Goal: Task Accomplishment & Management: Use online tool/utility

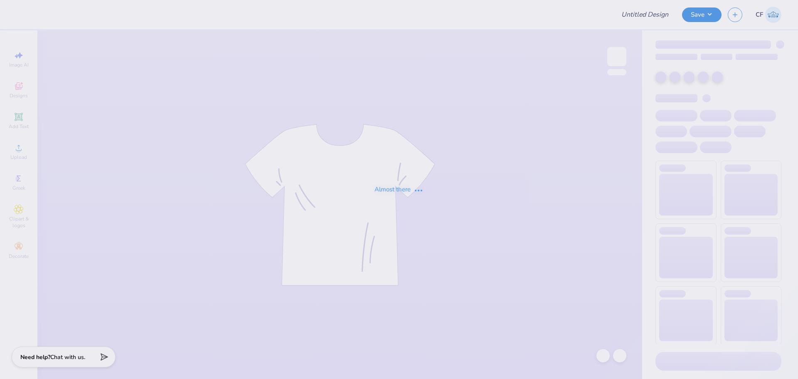
type input "tank kkg"
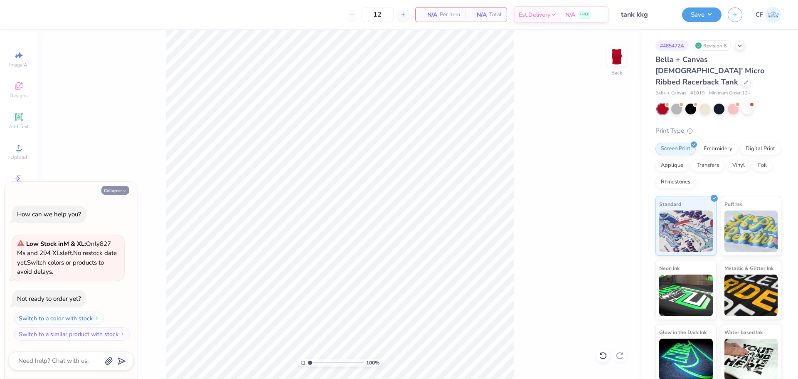
click at [121, 192] on button "Collapse" at bounding box center [115, 190] width 28 height 9
type textarea "x"
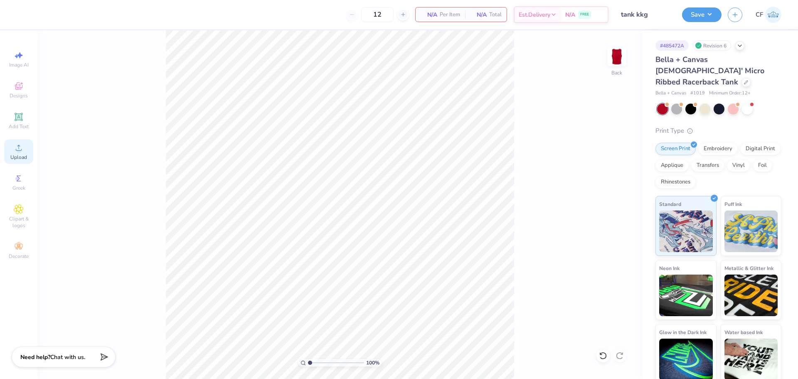
click at [21, 149] on icon at bounding box center [19, 148] width 6 height 6
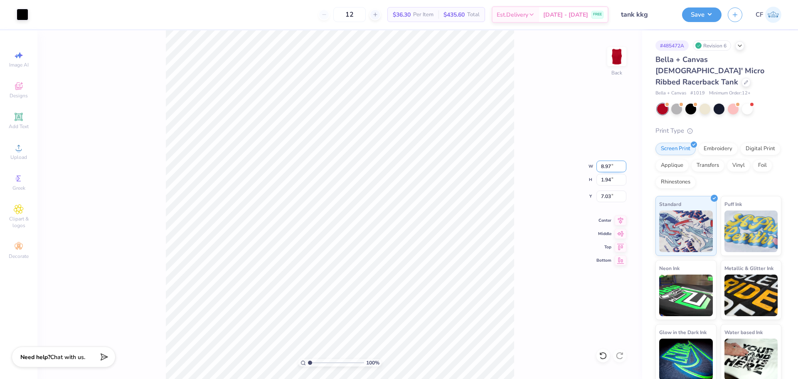
click at [606, 166] on input "8.97" at bounding box center [611, 166] width 30 height 12
type input "7.00"
type input "1.51"
click at [612, 194] on input "7.24" at bounding box center [611, 196] width 30 height 12
type input "3.00"
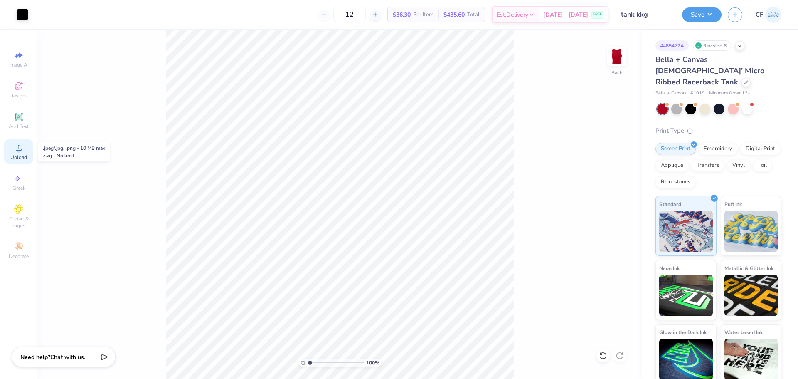
click at [12, 154] on span "Upload" at bounding box center [18, 157] width 17 height 7
click at [11, 116] on div "Add Text" at bounding box center [18, 120] width 29 height 25
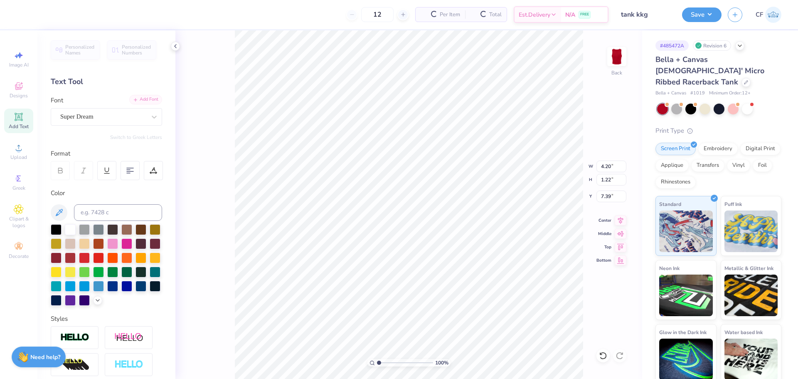
click at [141, 98] on div "Add Font" at bounding box center [145, 100] width 33 height 10
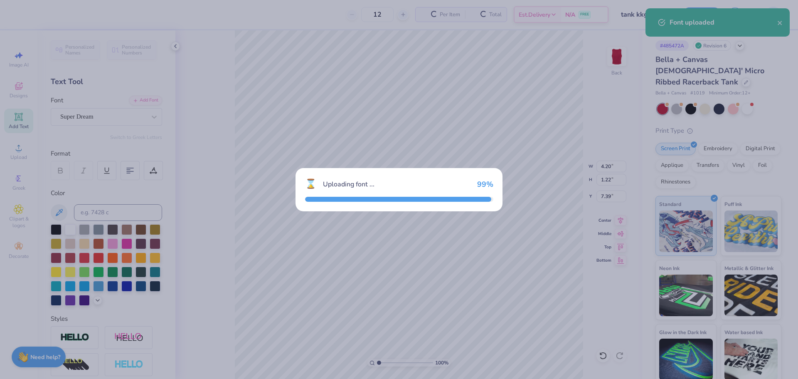
type input "3.54"
type input "0.88"
type input "7.56"
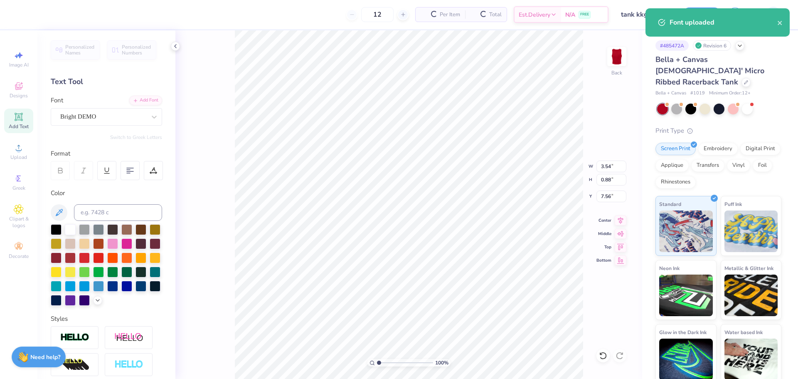
type textarea "KAPPA"
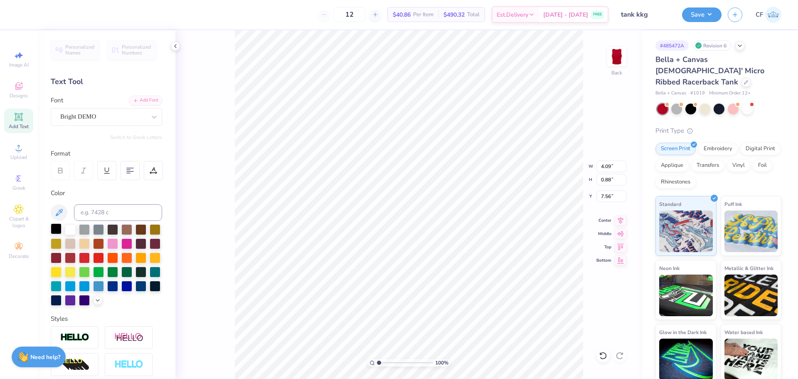
click at [52, 229] on div at bounding box center [56, 228] width 11 height 11
click at [611, 167] on input "4.09" at bounding box center [611, 166] width 30 height 12
type input "7.00"
type input "1.51"
type input "3.00"
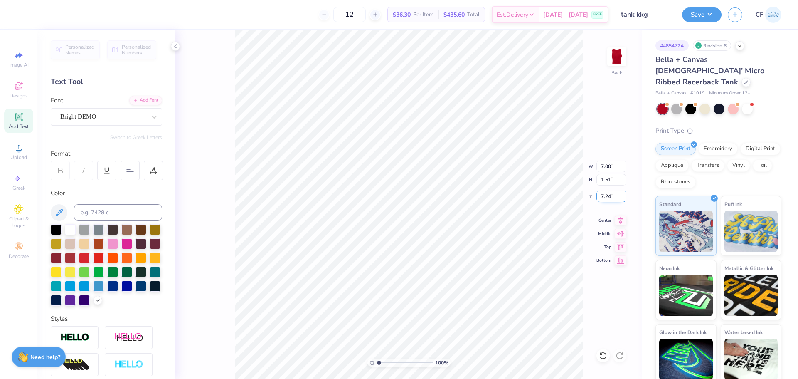
click at [607, 198] on input "7.24" at bounding box center [611, 196] width 30 height 12
click at [607, 197] on input "3.00" at bounding box center [611, 196] width 30 height 12
type input "4.00"
click at [615, 59] on img at bounding box center [616, 56] width 33 height 33
click at [19, 148] on circle at bounding box center [18, 150] width 5 height 5
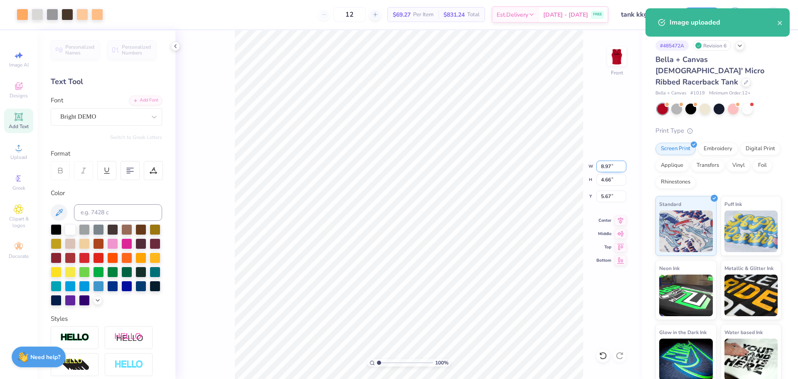
click at [606, 165] on input "8.97" at bounding box center [611, 166] width 30 height 12
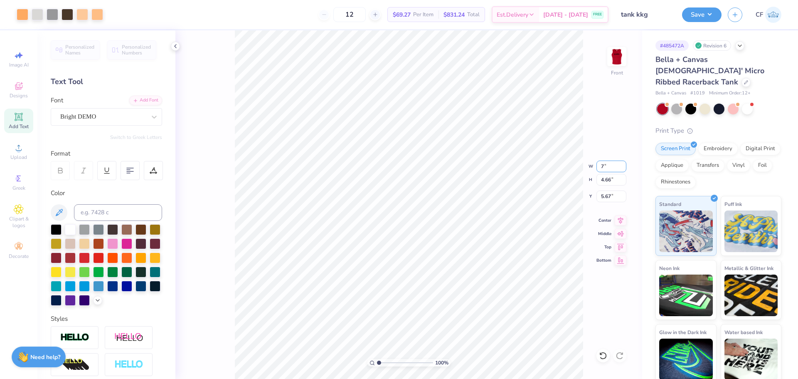
type input "7.00"
type input "3.64"
type input "6.18"
type input "7.0"
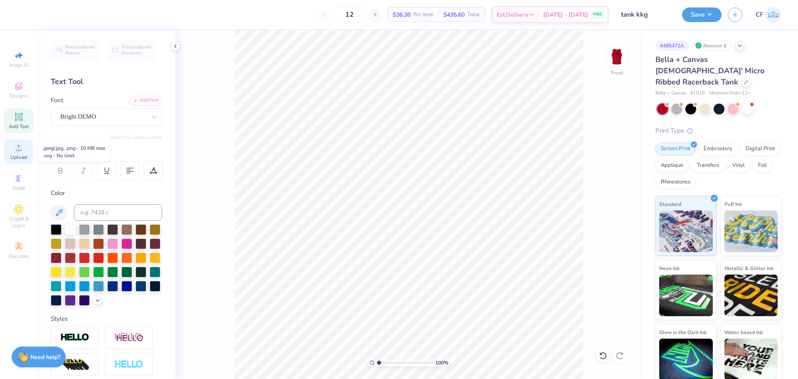
click at [19, 150] on icon at bounding box center [19, 148] width 6 height 6
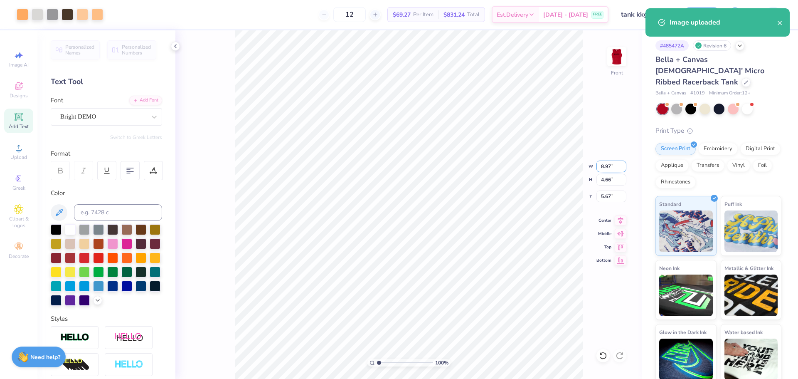
click at [603, 164] on input "8.97" at bounding box center [611, 166] width 30 height 12
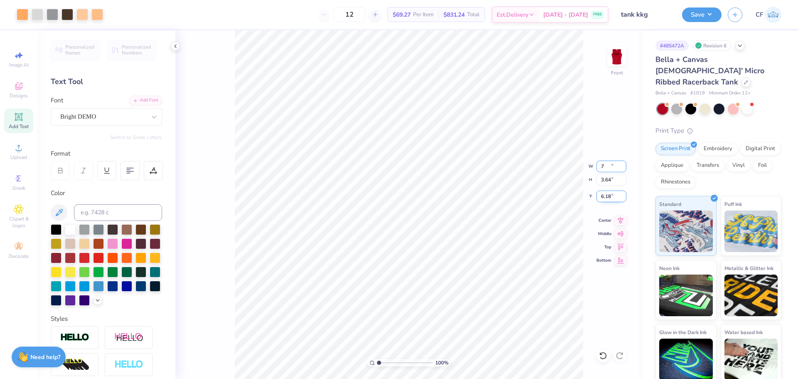
type input "7.00"
type input "3.64"
click at [612, 199] on input "6.18" at bounding box center [611, 196] width 30 height 12
type input "9.00"
type input "11.86"
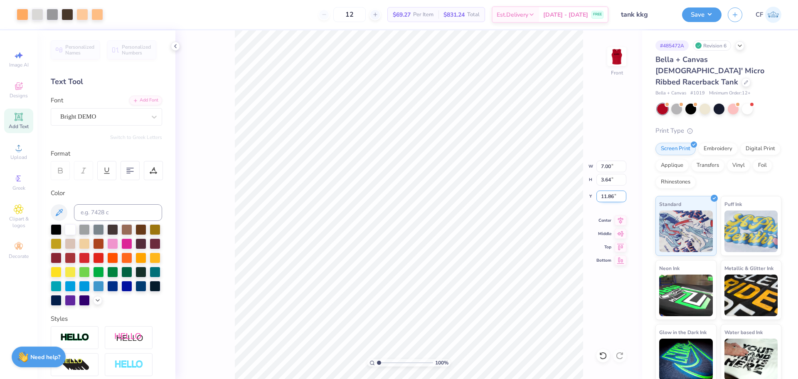
click at [608, 195] on input "11.86" at bounding box center [611, 196] width 30 height 12
type input "12"
click at [612, 57] on img at bounding box center [616, 56] width 33 height 33
click at [690, 16] on button "Save" at bounding box center [701, 13] width 39 height 15
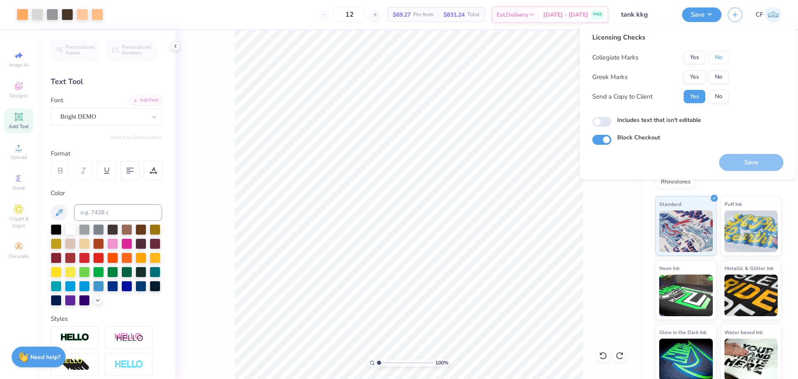
drag, startPoint x: 722, startPoint y: 54, endPoint x: 699, endPoint y: 70, distance: 27.9
click at [721, 54] on button "No" at bounding box center [718, 57] width 20 height 13
click at [694, 74] on button "Yes" at bounding box center [695, 76] width 22 height 13
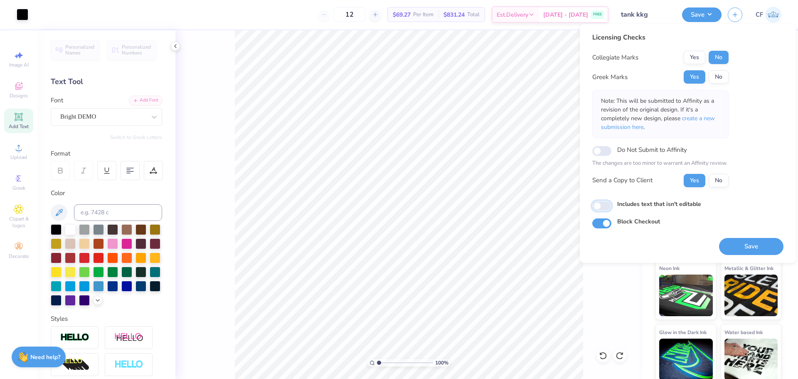
click at [600, 203] on input "Includes text that isn't editable" at bounding box center [601, 206] width 19 height 10
click at [602, 204] on input "Includes text that isn't editable" at bounding box center [601, 206] width 19 height 10
checkbox input "false"
click at [748, 244] on button "Save" at bounding box center [751, 246] width 64 height 17
